Goal: Transaction & Acquisition: Purchase product/service

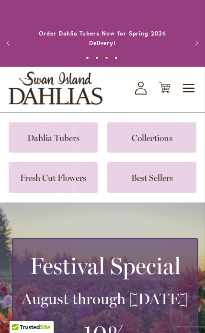
click at [72, 139] on link at bounding box center [53, 137] width 89 height 30
click at [80, 130] on link at bounding box center [53, 137] width 89 height 30
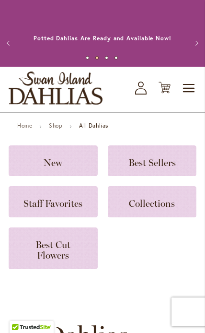
click at [142, 84] on icon "My Account" at bounding box center [141, 87] width 12 height 13
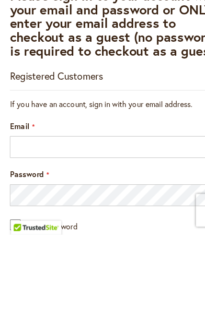
scroll to position [189, 0]
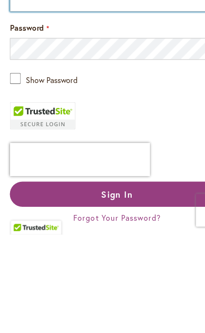
type input "**********"
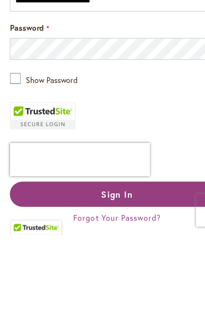
scroll to position [166, 0]
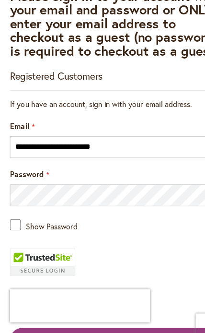
click at [132, 310] on button "Sign In" at bounding box center [103, 321] width 188 height 22
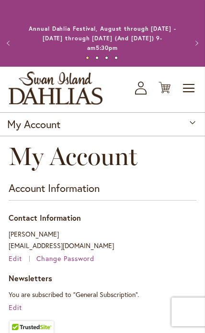
click at [170, 81] on icon "Cart .cls-1 { fill: #231f20; }" at bounding box center [165, 87] width 12 height 12
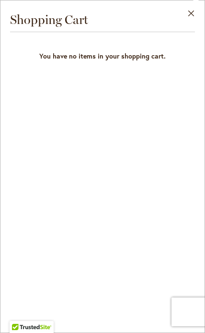
click at [187, 17] on button "Close" at bounding box center [191, 15] width 26 height 30
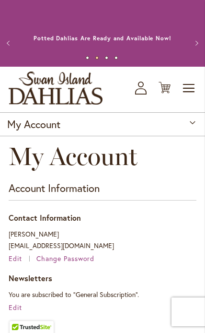
click at [13, 44] on button "Previous" at bounding box center [9, 43] width 19 height 19
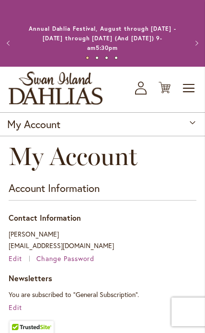
click at [12, 40] on button "Previous" at bounding box center [9, 43] width 19 height 19
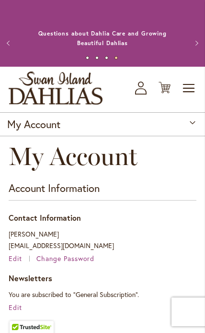
click at [15, 50] on button "Previous" at bounding box center [9, 43] width 19 height 19
click at [18, 47] on button "Previous" at bounding box center [9, 43] width 19 height 19
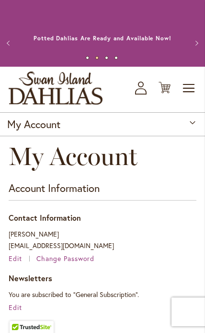
click at [9, 36] on button "Previous" at bounding box center [9, 43] width 19 height 19
click at [17, 43] on button "Previous" at bounding box center [9, 43] width 19 height 19
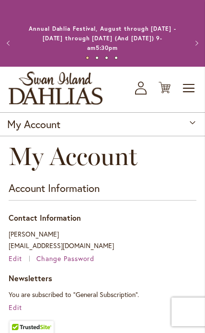
click at [13, 39] on button "Previous" at bounding box center [9, 43] width 19 height 19
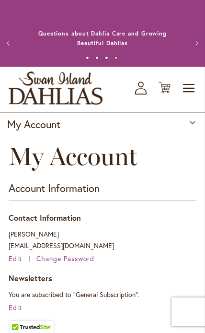
click at [16, 43] on button "Previous" at bounding box center [9, 43] width 19 height 19
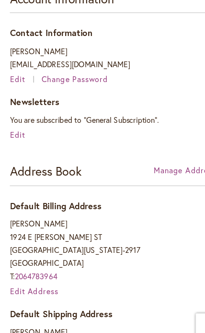
scroll to position [189, 0]
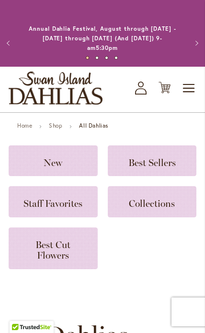
click at [141, 84] on icon "My Account" at bounding box center [141, 87] width 12 height 13
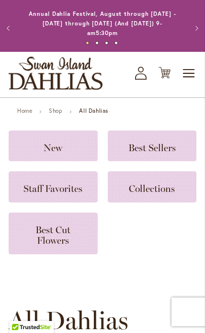
scroll to position [15, 0]
click at [75, 185] on span "Staff Favorites" at bounding box center [52, 189] width 59 height 12
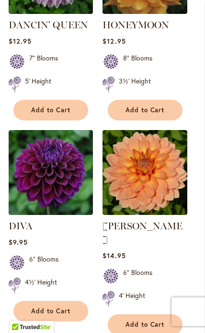
scroll to position [761, 0]
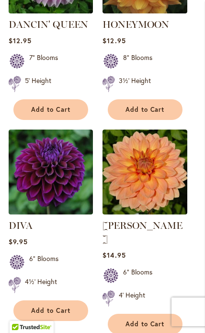
click at [66, 306] on span "Add to Cart" at bounding box center [50, 310] width 39 height 8
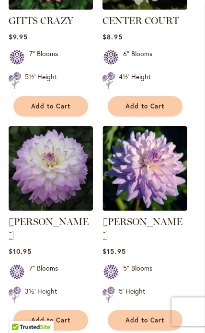
scroll to position [1205, 0]
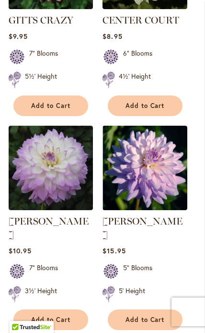
click at [63, 315] on span "Add to Cart" at bounding box center [50, 319] width 39 height 8
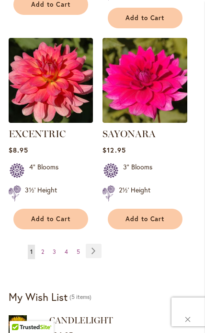
scroll to position [1743, 0]
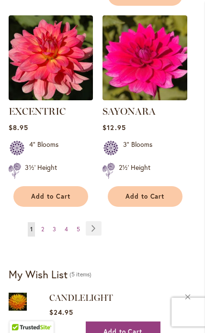
click at [97, 221] on link "Page Next" at bounding box center [94, 228] width 16 height 14
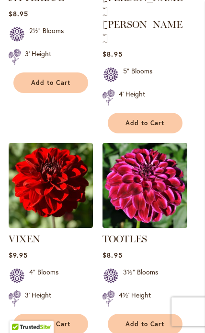
scroll to position [1003, 0]
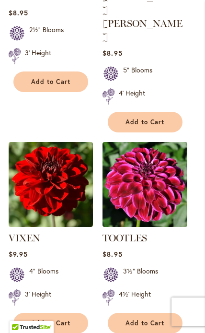
click at [66, 312] on button "Add to Cart" at bounding box center [50, 322] width 75 height 21
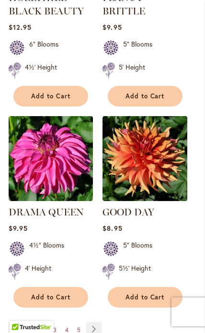
scroll to position [1688, 0]
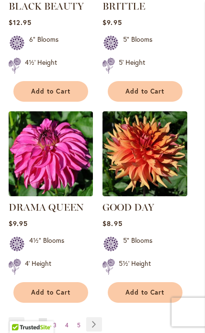
click at [97, 317] on link "Page Next" at bounding box center [94, 324] width 16 height 14
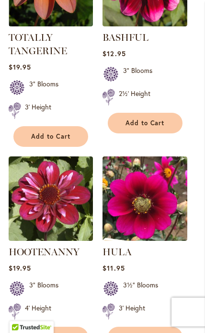
scroll to position [534, 0]
click at [153, 332] on span "Add to Cart" at bounding box center [145, 337] width 39 height 8
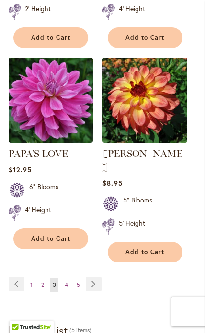
scroll to position [1723, 0]
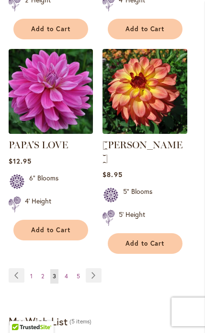
click at [94, 268] on link "Page Next" at bounding box center [94, 275] width 16 height 14
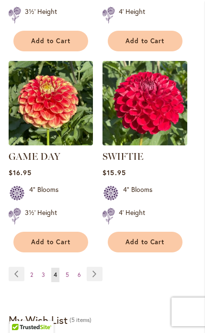
scroll to position [1656, 0]
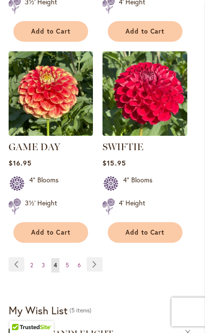
click at [100, 257] on link "Page Next" at bounding box center [95, 264] width 16 height 14
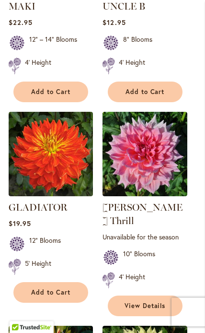
scroll to position [578, 0]
click at [64, 282] on button "Add to Cart" at bounding box center [50, 292] width 75 height 21
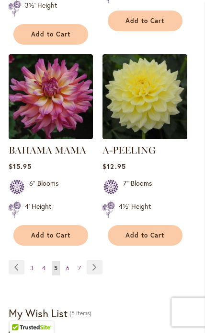
scroll to position [1718, 0]
click at [97, 260] on link "Page Next" at bounding box center [95, 267] width 16 height 14
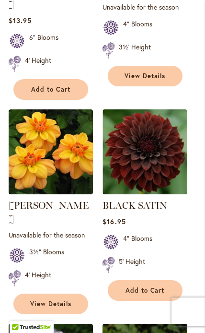
scroll to position [794, 0]
click at [67, 293] on link "View Details" at bounding box center [50, 303] width 75 height 21
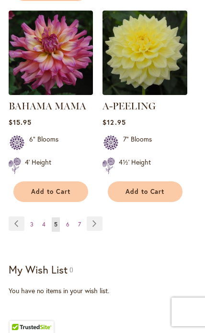
scroll to position [1718, 0]
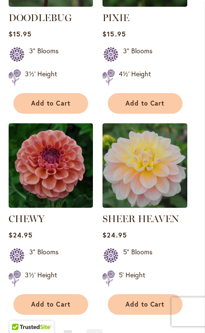
scroll to position [1642, 0]
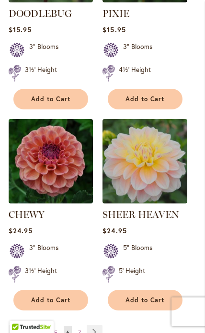
click at [95, 324] on link "Page Next" at bounding box center [95, 331] width 16 height 14
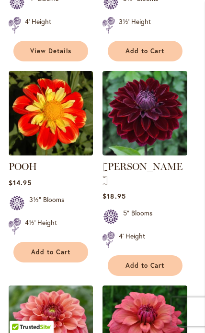
scroll to position [407, 0]
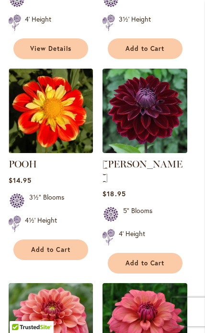
click at [153, 259] on span "Add to Cart" at bounding box center [145, 263] width 39 height 8
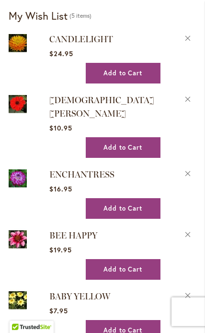
scroll to position [1801, 0]
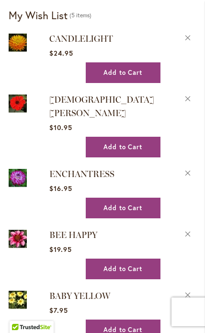
click at [185, 288] on button "Remove BABY YELLOW from Wishlist" at bounding box center [188, 293] width 17 height 10
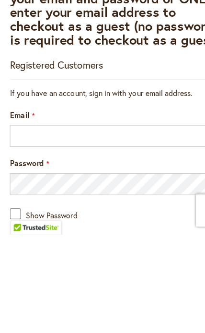
scroll to position [198, 0]
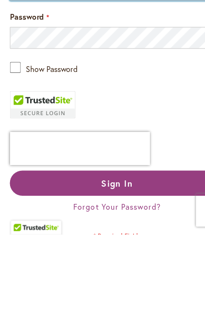
type input "**********"
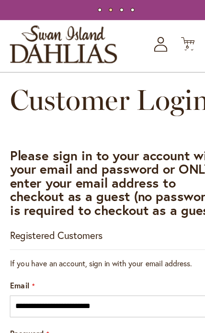
scroll to position [0, 0]
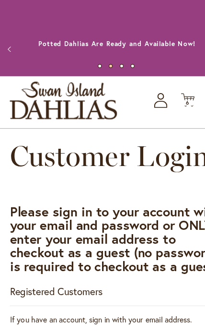
click at [165, 87] on span "6" at bounding box center [164, 90] width 3 height 6
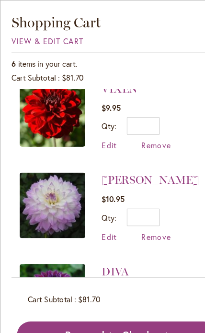
scroll to position [253, 0]
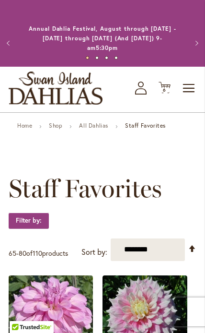
click at [98, 124] on link "All Dahlias" at bounding box center [93, 125] width 29 height 7
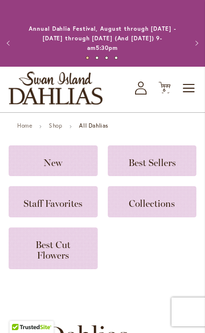
click at [63, 246] on span "Best Cut Flowers" at bounding box center [52, 250] width 35 height 22
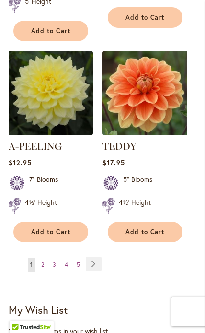
scroll to position [1690, 0]
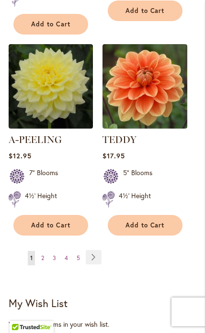
click at [95, 250] on link "Page Next" at bounding box center [94, 257] width 16 height 14
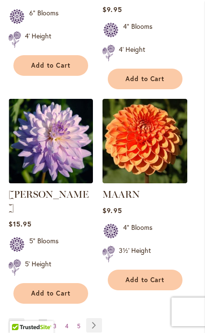
scroll to position [1662, 0]
click at [98, 318] on link "Page Next" at bounding box center [94, 325] width 16 height 14
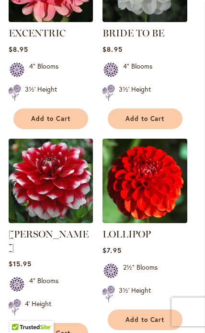
scroll to position [1616, 0]
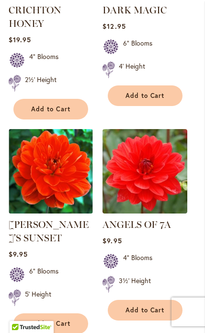
scroll to position [361, 0]
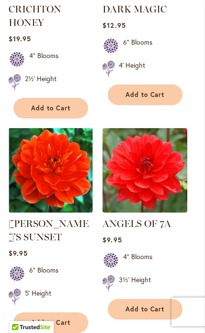
click at [57, 172] on img at bounding box center [51, 170] width 84 height 84
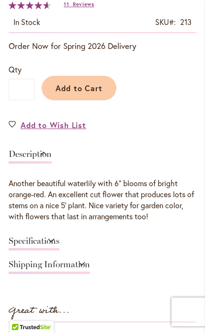
scroll to position [455, 0]
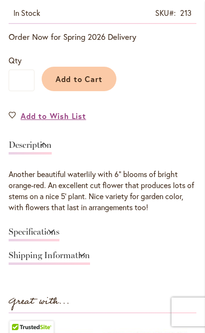
click at [59, 227] on link "Specifications" at bounding box center [34, 234] width 51 height 14
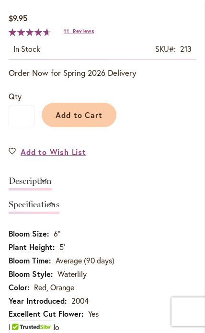
scroll to position [420, 0]
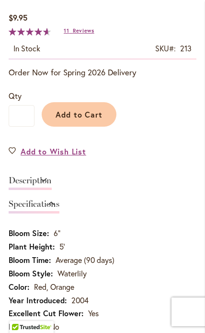
click at [52, 176] on link "Description" at bounding box center [30, 183] width 43 height 14
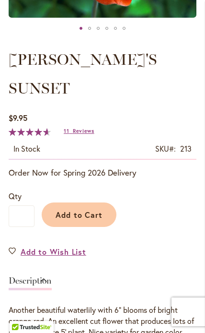
scroll to position [293, 0]
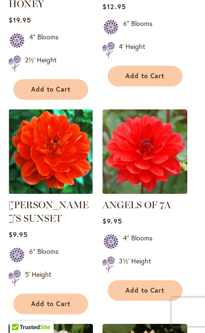
scroll to position [361, 0]
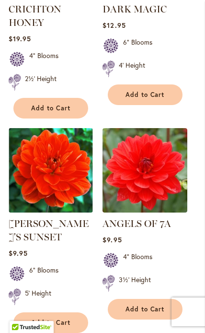
click at [73, 315] on button "Add to Cart" at bounding box center [50, 322] width 75 height 21
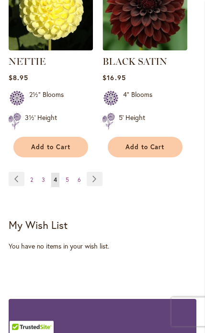
scroll to position [1816, 0]
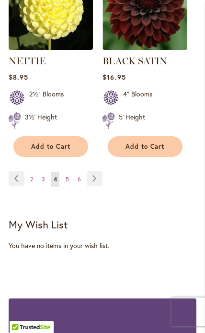
click at [68, 176] on span "5" at bounding box center [67, 178] width 3 height 7
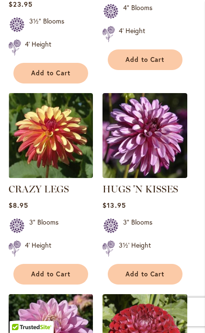
scroll to position [823, 0]
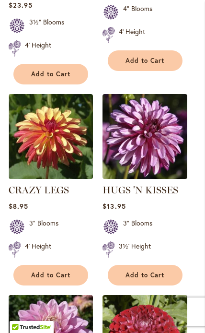
click at [141, 118] on img at bounding box center [145, 136] width 84 height 84
click at [151, 184] on link "HUGS 'N KISSES" at bounding box center [141, 190] width 76 height 12
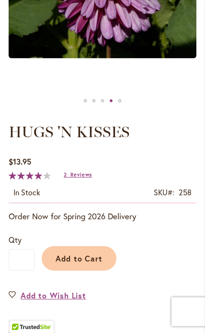
scroll to position [248, 0]
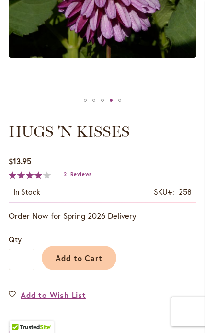
click at [90, 253] on span "Add to Cart" at bounding box center [79, 258] width 47 height 10
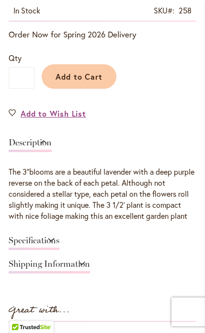
scroll to position [463, 0]
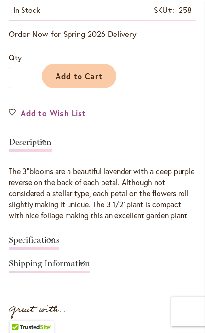
click at [59, 235] on link "Specifications" at bounding box center [34, 242] width 51 height 14
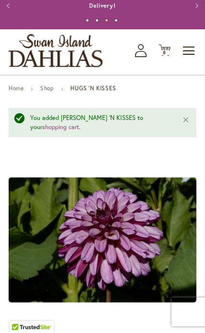
scroll to position [0, 0]
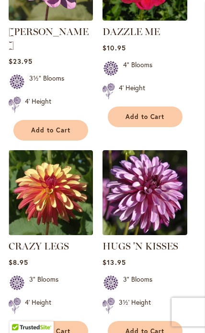
scroll to position [767, 0]
click at [59, 321] on button "Add to Cart" at bounding box center [50, 331] width 75 height 21
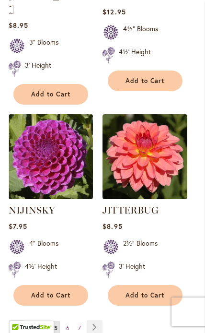
scroll to position [1674, 0]
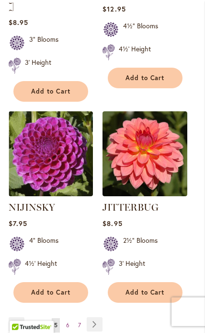
click at [67, 321] on span "6" at bounding box center [67, 324] width 3 height 7
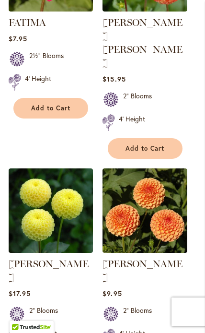
scroll to position [1713, 0]
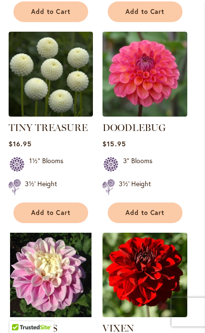
scroll to position [1113, 0]
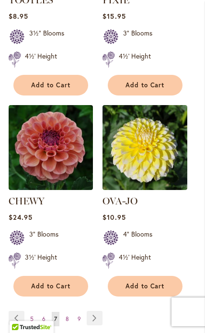
scroll to position [1672, 0]
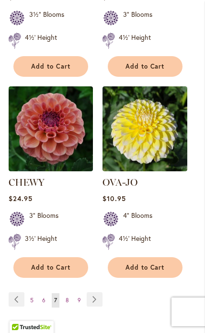
click at [66, 296] on span "8" at bounding box center [67, 299] width 3 height 7
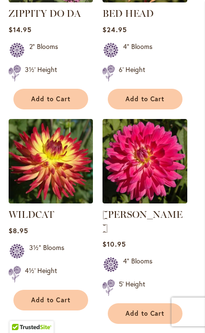
scroll to position [363, 0]
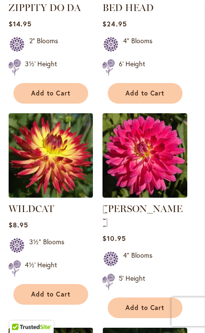
click at [67, 292] on span "Add to Cart" at bounding box center [50, 294] width 39 height 8
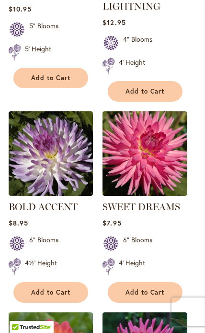
scroll to position [832, 0]
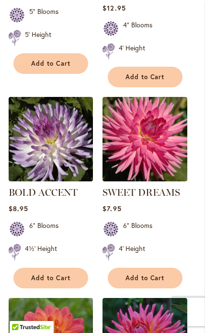
click at [63, 274] on span "Add to Cart" at bounding box center [50, 278] width 39 height 8
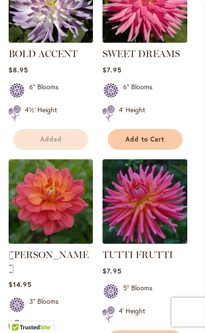
scroll to position [971, 0]
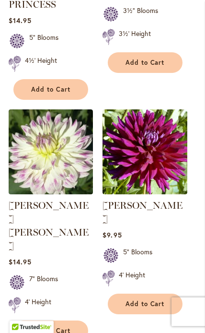
scroll to position [1663, 0]
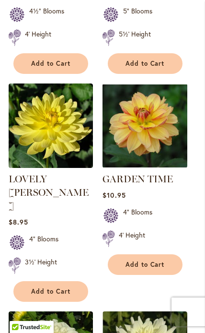
scroll to position [1454, 0]
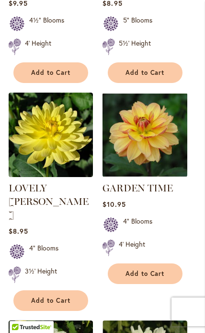
click at [150, 101] on img at bounding box center [145, 134] width 84 height 84
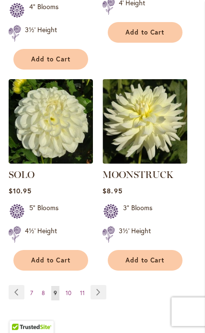
scroll to position [1697, 0]
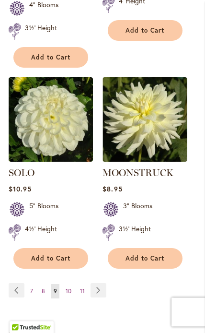
click at [73, 284] on link "Page 10" at bounding box center [68, 291] width 11 height 14
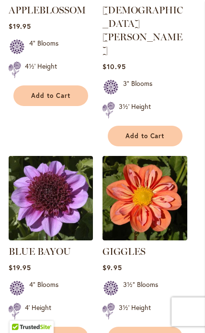
scroll to position [1043, 0]
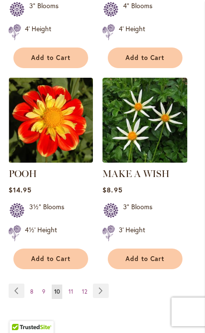
scroll to position [1725, 0]
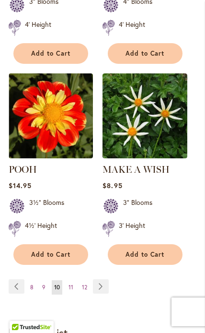
click at [75, 280] on link "Page 11" at bounding box center [71, 287] width 10 height 14
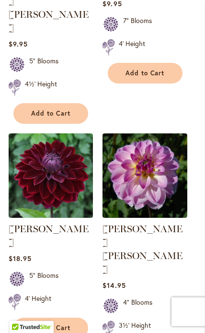
scroll to position [1402, 0]
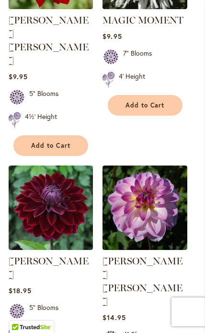
click at [57, 325] on div "4' Height" at bounding box center [51, 334] width 84 height 19
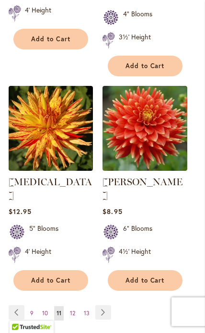
scroll to position [1725, 0]
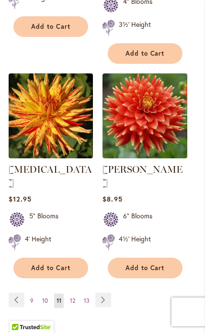
click at [72, 297] on span "12" at bounding box center [72, 300] width 5 height 7
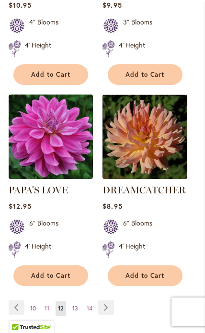
scroll to position [1653, 0]
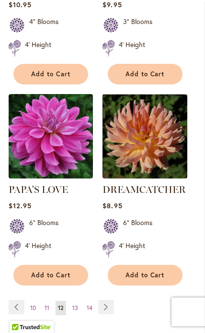
click at [104, 299] on link "Page Next" at bounding box center [106, 306] width 16 height 14
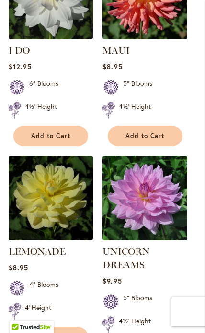
scroll to position [1652, 0]
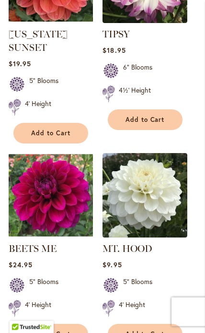
scroll to position [1622, 0]
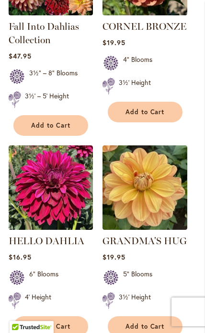
scroll to position [1635, 0]
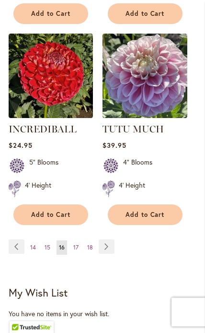
scroll to position [1718, 0]
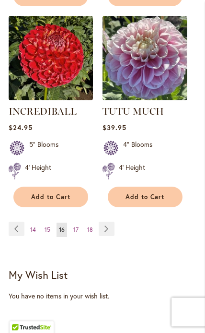
click at [78, 226] on span "17" at bounding box center [75, 229] width 5 height 7
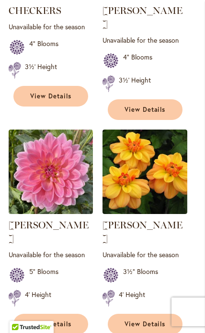
scroll to position [1629, 0]
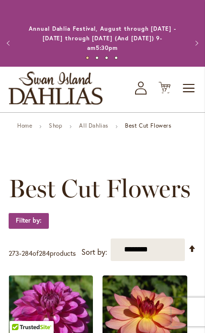
click at [96, 127] on link "All Dahlias" at bounding box center [93, 125] width 29 height 7
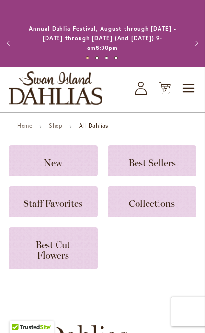
click at [74, 151] on div "New" at bounding box center [53, 160] width 89 height 31
click at [95, 127] on strong "All Dahlias" at bounding box center [93, 125] width 29 height 7
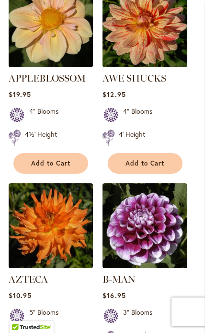
scroll to position [1698, 0]
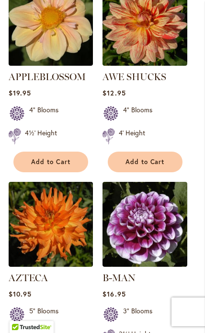
click at [43, 182] on img at bounding box center [51, 224] width 84 height 84
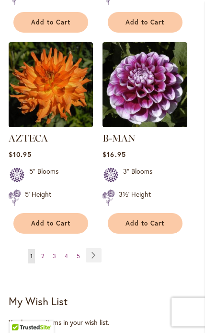
scroll to position [1846, 0]
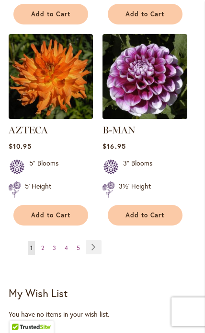
click at [94, 240] on link "Page Next" at bounding box center [94, 247] width 16 height 14
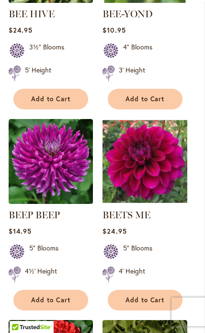
scroll to position [1511, 0]
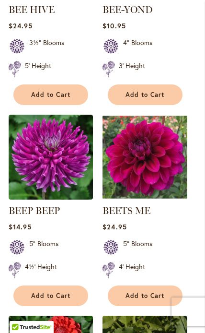
click at [62, 295] on span "Add to Cart" at bounding box center [50, 295] width 39 height 8
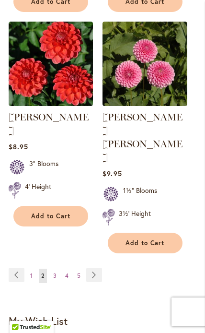
scroll to position [1890, 0]
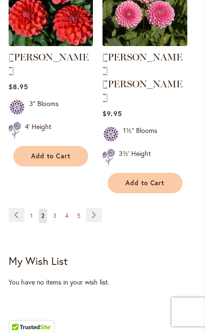
click at [95, 207] on link "Page Next" at bounding box center [94, 214] width 16 height 14
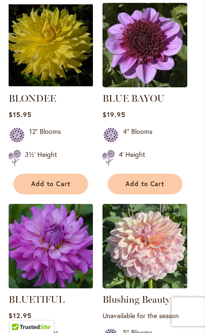
scroll to position [1048, 0]
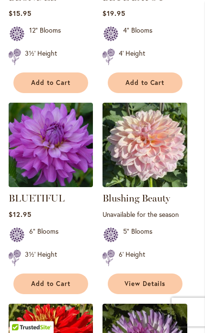
click at [61, 279] on span "Add to Cart" at bounding box center [50, 283] width 39 height 8
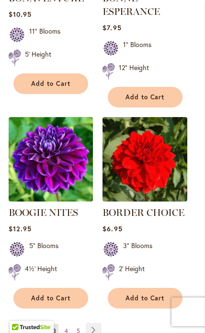
scroll to position [1776, 0]
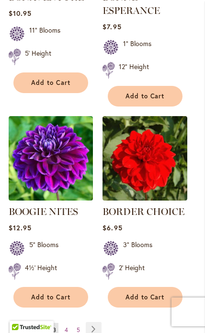
click at [96, 322] on link "Page Next" at bounding box center [94, 329] width 16 height 14
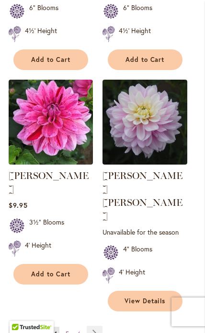
scroll to position [1803, 0]
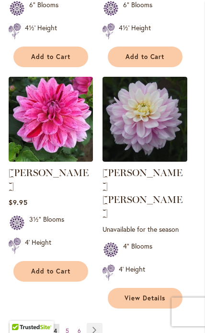
click at [69, 327] on span "5" at bounding box center [67, 330] width 3 height 7
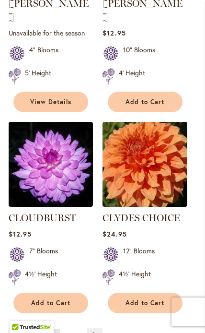
scroll to position [1772, 0]
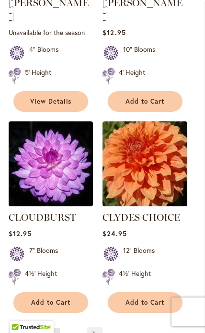
click at [97, 327] on link "Page Next" at bounding box center [95, 334] width 16 height 14
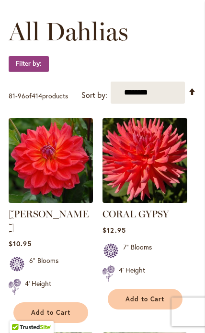
click at [65, 302] on button "Add to Cart" at bounding box center [50, 312] width 75 height 21
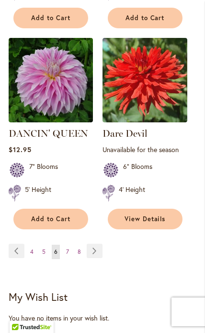
scroll to position [1878, 0]
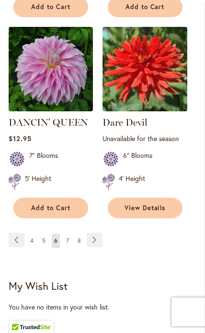
click at [69, 233] on link "Page 7" at bounding box center [68, 240] width 8 height 14
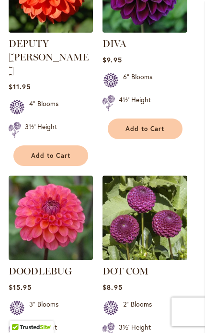
scroll to position [915, 0]
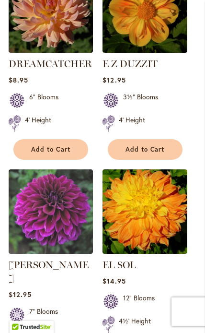
scroll to position [1777, 0]
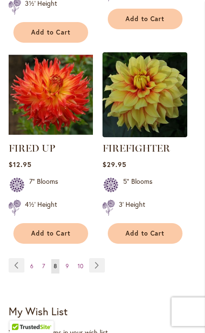
scroll to position [1828, 0]
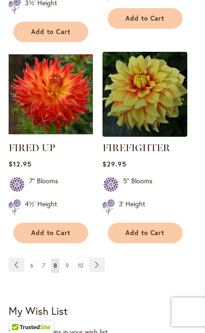
click at [100, 257] on link "Page Next" at bounding box center [97, 264] width 16 height 14
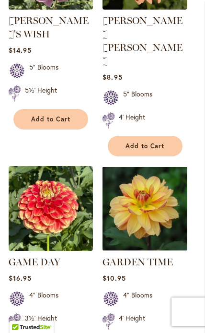
scroll to position [1556, 0]
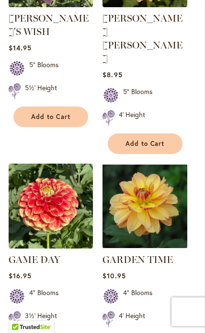
click at [148, 163] on img at bounding box center [145, 205] width 84 height 84
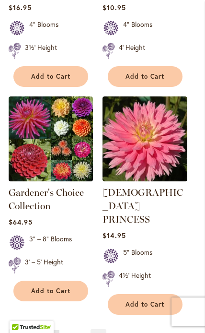
scroll to position [1824, 0]
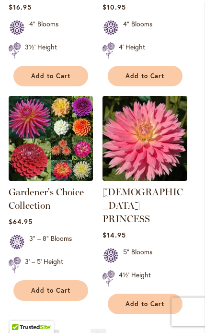
click at [98, 328] on link "Page Next" at bounding box center [99, 335] width 16 height 14
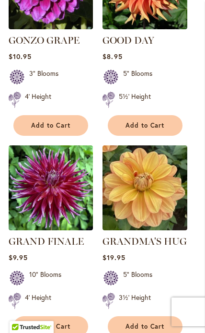
scroll to position [1791, 0]
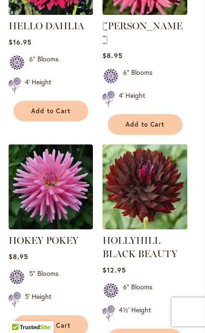
scroll to position [1790, 0]
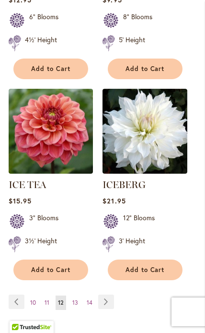
scroll to position [1787, 0]
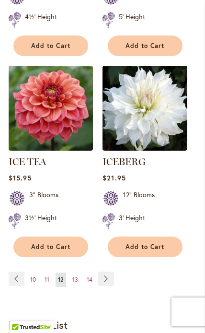
click at [74, 276] on span "13" at bounding box center [75, 279] width 6 height 7
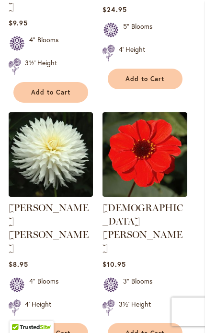
scroll to position [1329, 0]
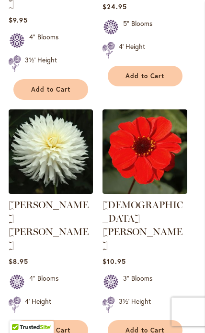
click at [150, 326] on span "Add to Cart" at bounding box center [145, 330] width 39 height 8
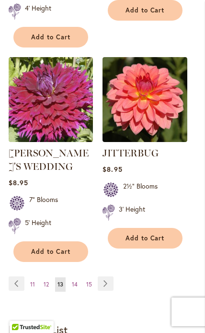
scroll to position [1929, 0]
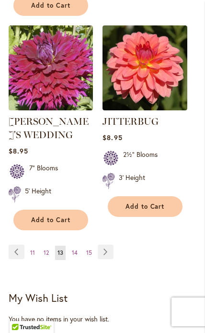
click at [107, 244] on link "Page Next" at bounding box center [106, 251] width 16 height 14
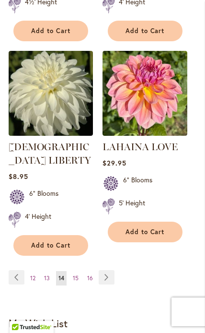
scroll to position [1817, 0]
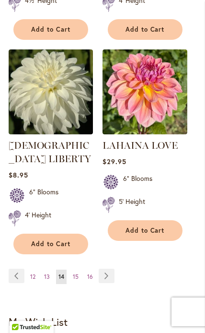
click at [72, 269] on link "Page 15" at bounding box center [75, 276] width 11 height 14
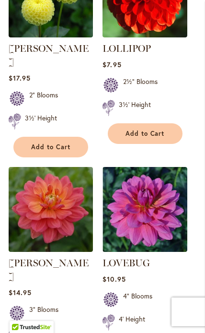
scroll to position [1801, 0]
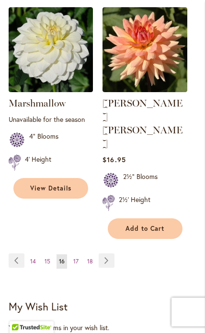
scroll to position [1932, 0]
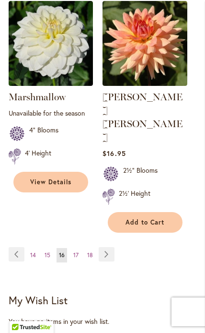
click at [78, 251] on span "17" at bounding box center [75, 254] width 5 height 7
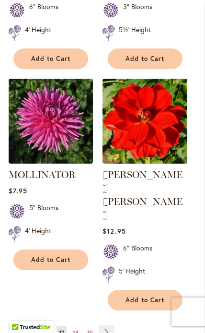
scroll to position [1857, 0]
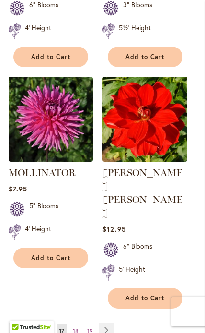
click at [79, 323] on link "Page 18" at bounding box center [75, 330] width 11 height 14
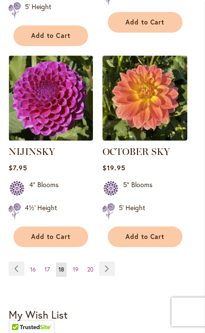
scroll to position [1829, 0]
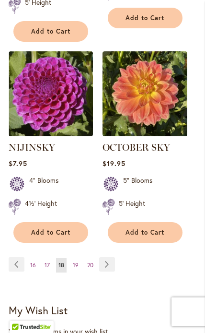
click at [79, 258] on link "Page 19" at bounding box center [75, 265] width 11 height 14
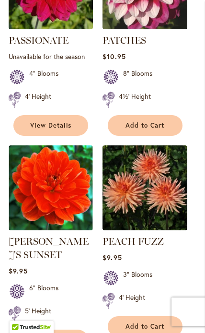
scroll to position [1733, 0]
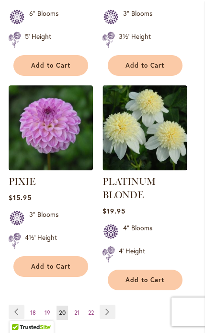
scroll to position [1821, 0]
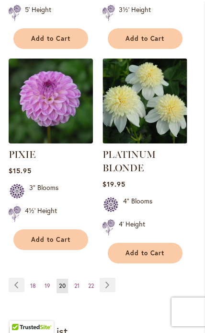
click at [76, 282] on span "21" at bounding box center [76, 285] width 5 height 7
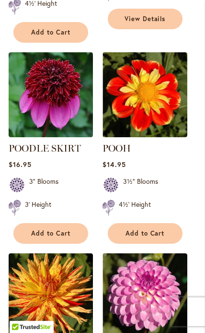
scroll to position [584, 0]
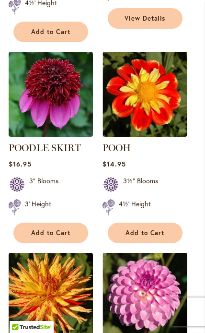
click at [59, 94] on img at bounding box center [51, 94] width 84 height 84
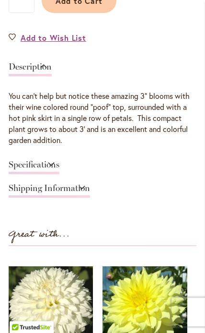
scroll to position [506, 0]
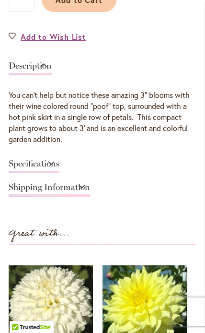
click at [59, 159] on link "Specifications" at bounding box center [34, 166] width 51 height 14
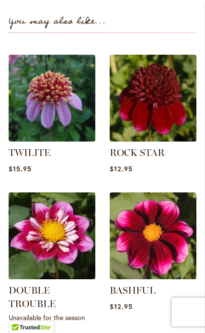
scroll to position [1041, 0]
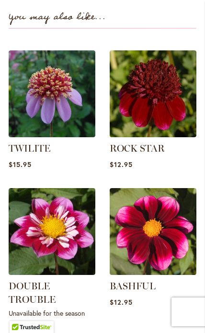
click at [162, 99] on img at bounding box center [153, 93] width 87 height 87
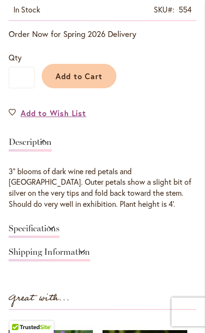
scroll to position [428, 0]
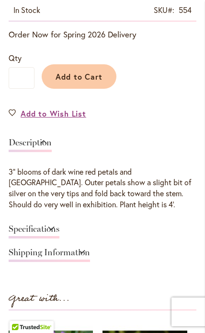
click at [84, 72] on span "Add to Cart" at bounding box center [79, 76] width 47 height 10
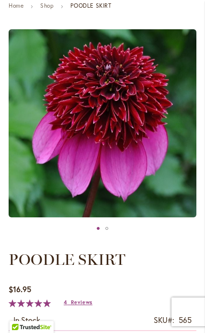
scroll to position [104, 0]
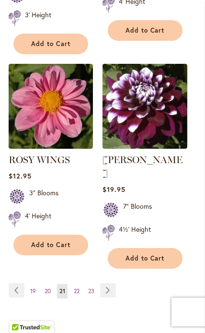
scroll to position [1829, 0]
click at [79, 287] on span "22" at bounding box center [77, 290] width 6 height 7
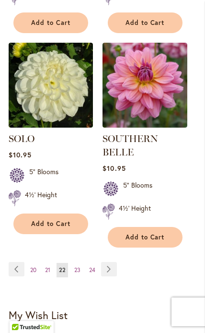
scroll to position [1812, 0]
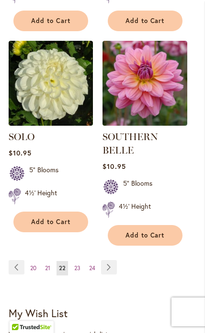
click at [82, 263] on link "Page 23" at bounding box center [77, 268] width 11 height 14
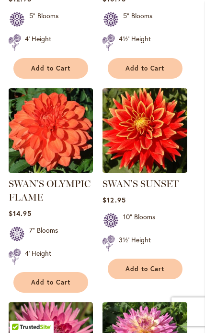
scroll to position [1378, 0]
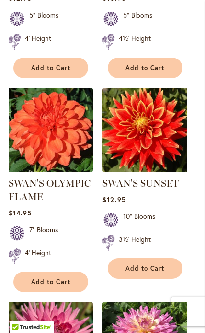
click at [158, 264] on span "Add to Cart" at bounding box center [145, 268] width 39 height 8
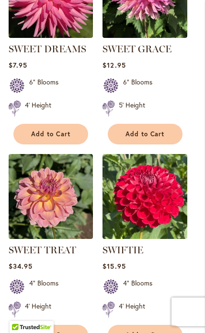
scroll to position [1797, 0]
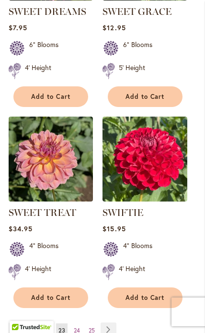
click at [49, 326] on span "22" at bounding box center [47, 329] width 6 height 7
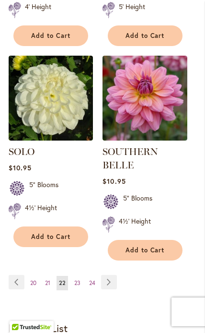
scroll to position [1796, 0]
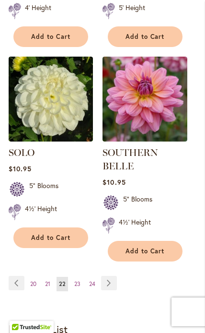
click at [97, 276] on link "Page 24" at bounding box center [92, 283] width 11 height 14
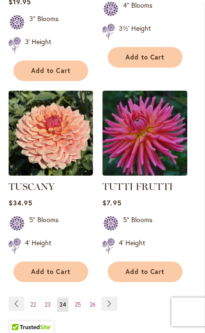
scroll to position [1776, 0]
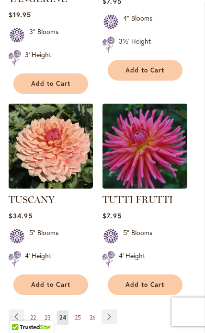
click at [53, 80] on span "Add to Cart" at bounding box center [50, 84] width 39 height 8
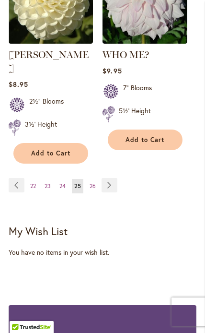
scroll to position [1921, 0]
click at [93, 182] on span "26" at bounding box center [93, 185] width 6 height 7
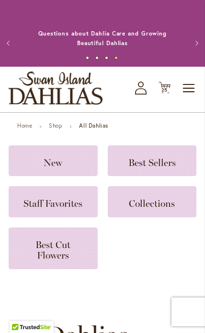
click at [169, 85] on icon "Cart .cls-1 { fill: #231f20; }" at bounding box center [165, 87] width 12 height 12
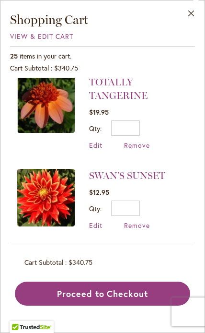
scroll to position [10, 0]
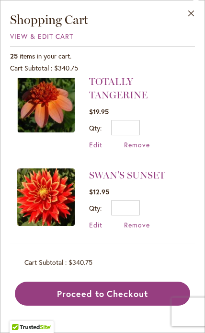
click at [141, 147] on span "Remove" at bounding box center [137, 144] width 26 height 9
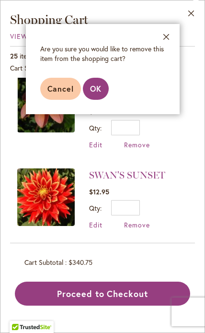
click at [103, 88] on button "OK" at bounding box center [96, 89] width 26 height 22
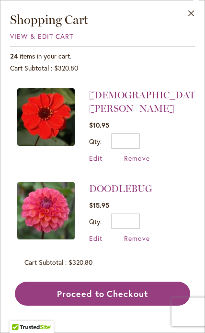
scroll to position [158, 0]
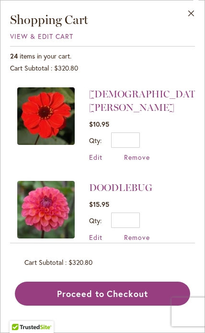
click at [141, 232] on span "Remove" at bounding box center [137, 236] width 26 height 9
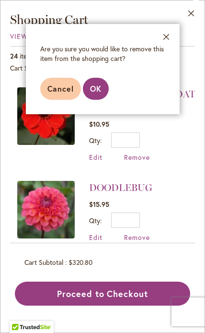
click at [100, 93] on span "OK" at bounding box center [96, 88] width 12 height 10
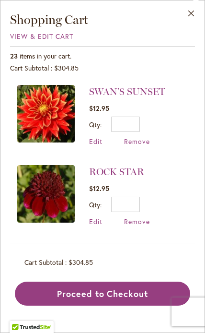
scroll to position [0, 0]
click at [124, 91] on link "SWAN'S SUNSET" at bounding box center [127, 92] width 76 height 12
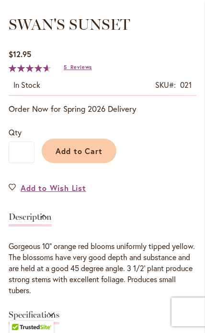
scroll to position [356, 0]
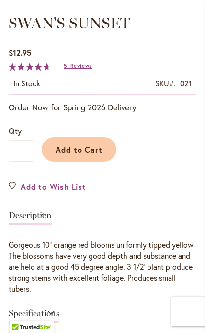
click at [163, 247] on div "Gorgeous 10" orange red blooms uniformly tipped yellow. The blossoms have very …" at bounding box center [103, 266] width 188 height 55
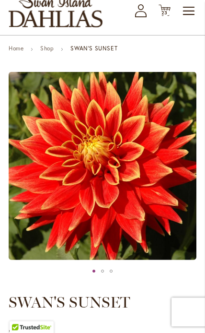
scroll to position [0, 0]
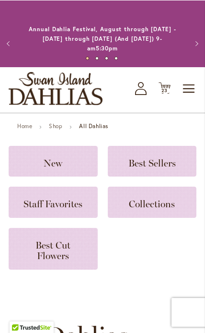
click at [169, 89] on span "23 23 items" at bounding box center [165, 90] width 10 height 5
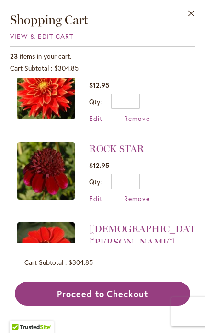
scroll to position [23, 0]
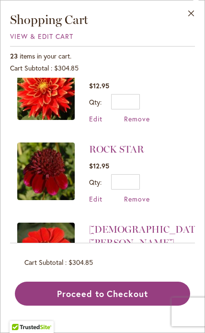
click at [146, 119] on span "Remove" at bounding box center [137, 118] width 26 height 9
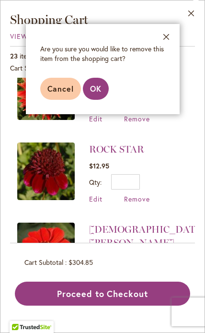
click at [96, 95] on button "OK" at bounding box center [96, 89] width 26 height 22
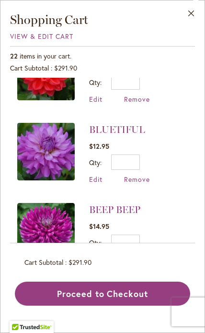
scroll to position [80, 0]
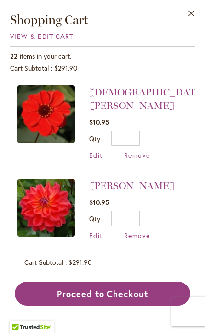
click at [46, 119] on img at bounding box center [46, 114] width 58 height 58
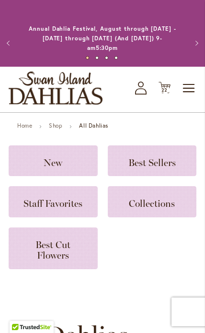
click at [167, 88] on span "22" at bounding box center [164, 90] width 7 height 6
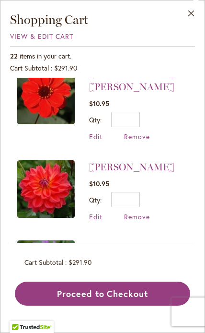
scroll to position [97, 0]
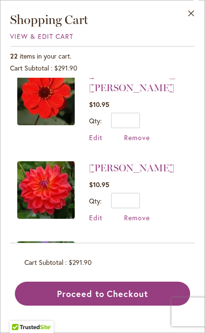
click at [53, 175] on img at bounding box center [46, 190] width 58 height 58
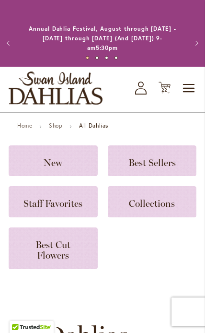
click at [167, 92] on icon "Cart .cls-1 { fill: #231f20; }" at bounding box center [165, 87] width 12 height 12
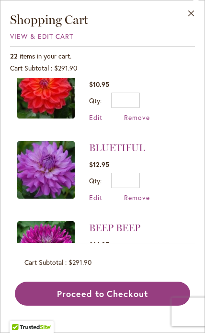
scroll to position [207, 0]
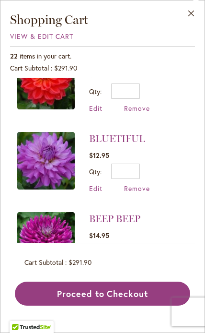
click at [49, 150] on img at bounding box center [46, 161] width 58 height 58
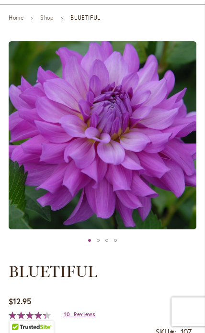
scroll to position [108, 0]
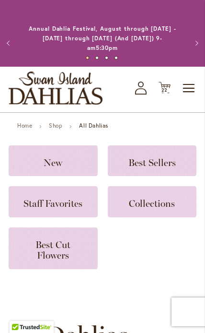
click at [165, 84] on icon "Cart .cls-1 { fill: #231f20; }" at bounding box center [165, 87] width 12 height 12
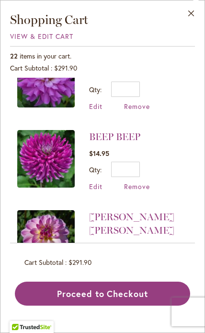
scroll to position [288, 0]
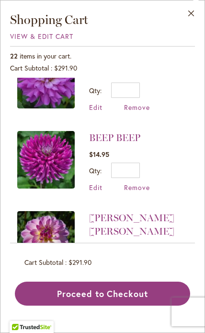
click at [142, 276] on span "Remove" at bounding box center [137, 280] width 26 height 9
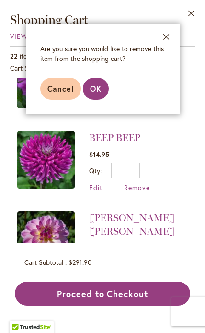
click at [101, 90] on span "OK" at bounding box center [96, 88] width 12 height 10
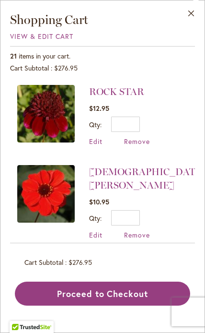
scroll to position [684, 0]
click at [200, 17] on button "Close" at bounding box center [191, 15] width 26 height 30
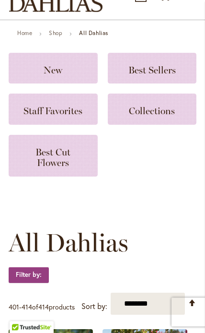
scroll to position [0, 0]
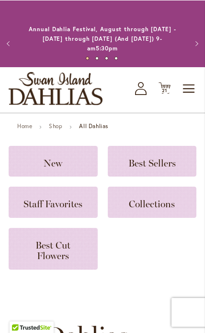
click at [170, 88] on icon "Cart .cls-1 { fill: #231f20; }" at bounding box center [165, 87] width 12 height 12
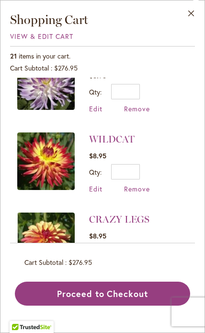
scroll to position [685, 0]
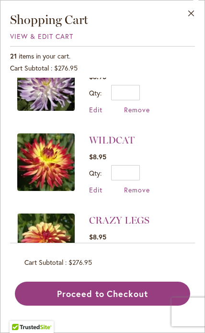
click at [138, 185] on span "Remove" at bounding box center [137, 189] width 26 height 9
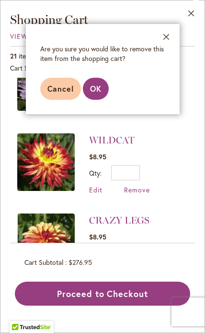
click at [94, 90] on span "OK" at bounding box center [96, 88] width 12 height 10
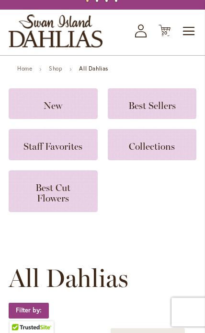
click at [166, 31] on span "20" at bounding box center [164, 33] width 7 height 6
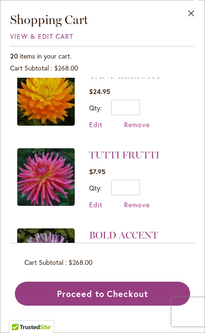
scroll to position [538, 0]
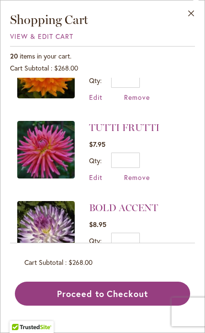
click at [136, 253] on span "Remove" at bounding box center [137, 257] width 26 height 9
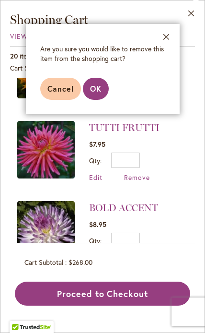
click at [99, 86] on span "OK" at bounding box center [96, 88] width 12 height 10
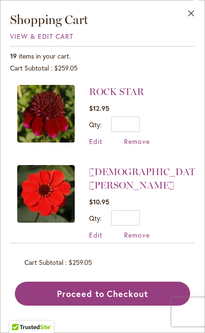
click at [135, 177] on link "[DEMOGRAPHIC_DATA] [PERSON_NAME]" at bounding box center [148, 178] width 118 height 25
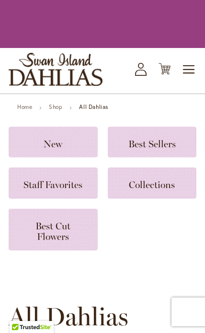
click at [169, 70] on icon at bounding box center [165, 69] width 12 height 12
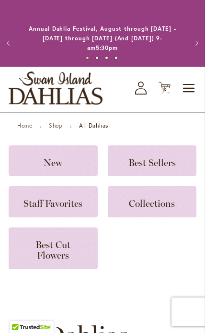
click at [164, 86] on icon at bounding box center [165, 88] width 12 height 12
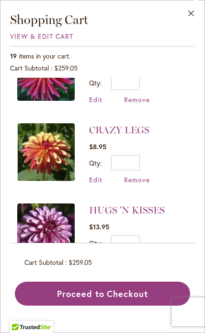
scroll to position [626, 0]
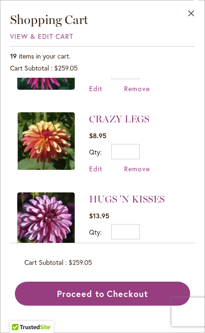
click at [140, 164] on span "Remove" at bounding box center [137, 168] width 26 height 9
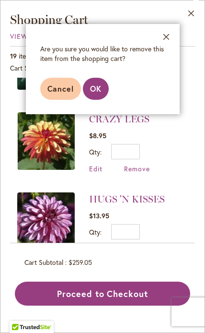
click at [94, 88] on span "OK" at bounding box center [96, 88] width 12 height 10
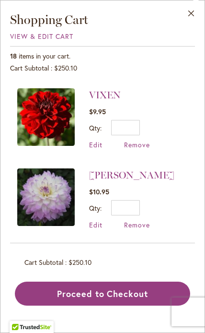
scroll to position [1062, 0]
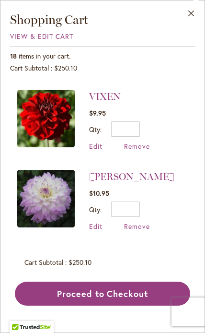
click at [138, 221] on span "Remove" at bounding box center [137, 225] width 26 height 9
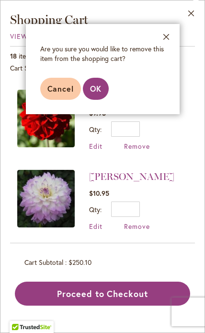
click at [97, 88] on span "OK" at bounding box center [96, 88] width 12 height 10
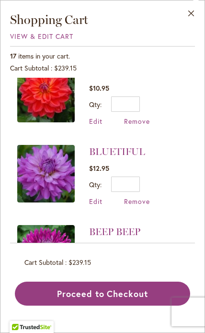
scroll to position [195, 0]
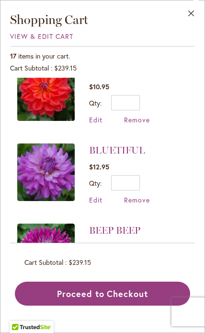
click at [49, 153] on img at bounding box center [46, 172] width 58 height 58
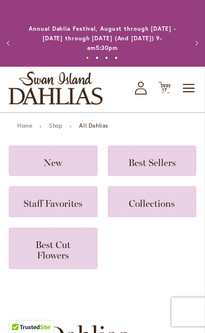
click at [167, 89] on span "17" at bounding box center [164, 90] width 5 height 6
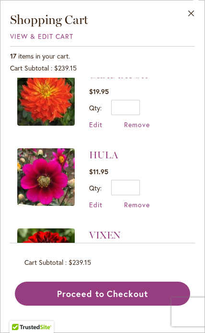
scroll to position [923, 0]
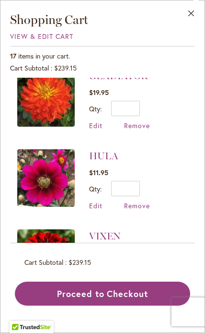
click at [52, 161] on img at bounding box center [46, 178] width 58 height 58
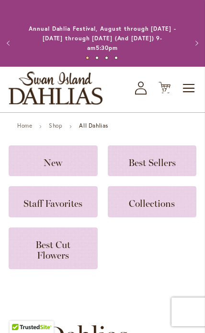
click at [170, 87] on icon "Cart .cls-1 { fill: #231f20; }" at bounding box center [165, 87] width 12 height 12
